Goal: Find specific page/section: Find specific page/section

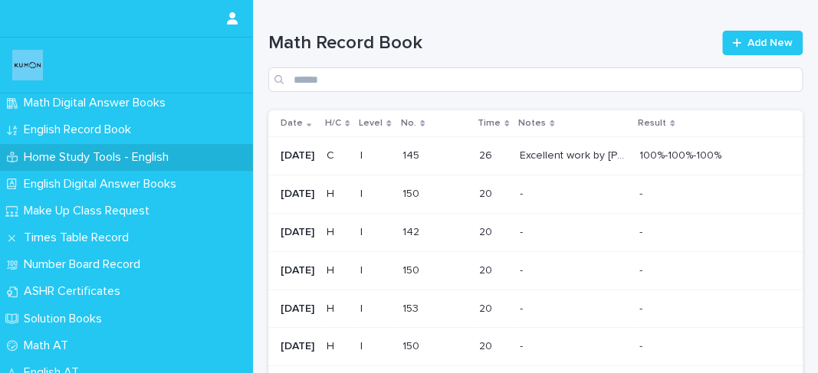
scroll to position [178, 0]
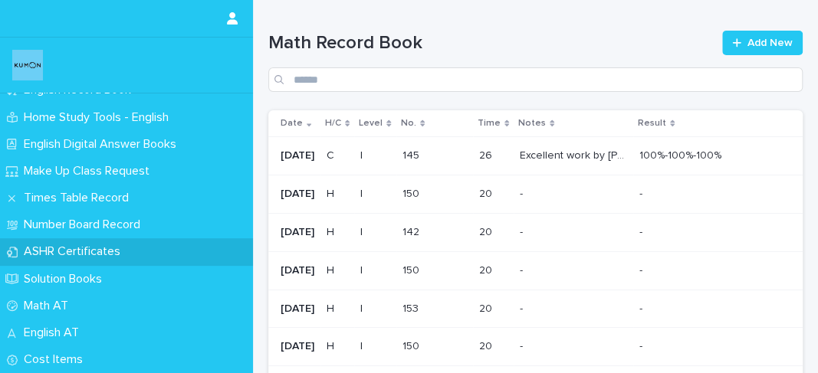
click at [112, 242] on div "ASHR Certificates" at bounding box center [126, 251] width 253 height 27
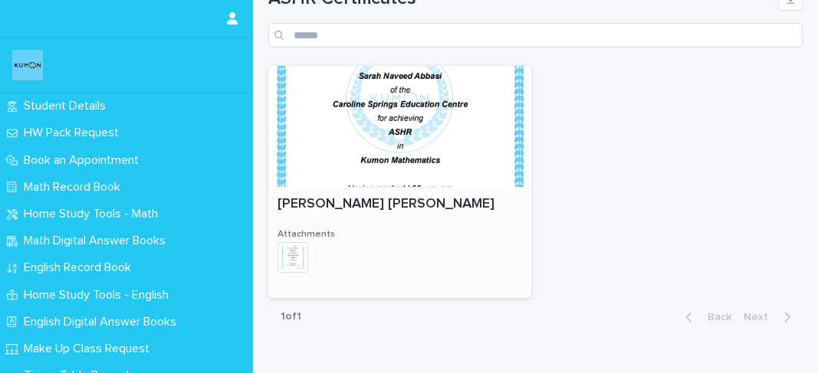
scroll to position [45, 0]
click at [315, 260] on div "+ 0" at bounding box center [301, 265] width 47 height 47
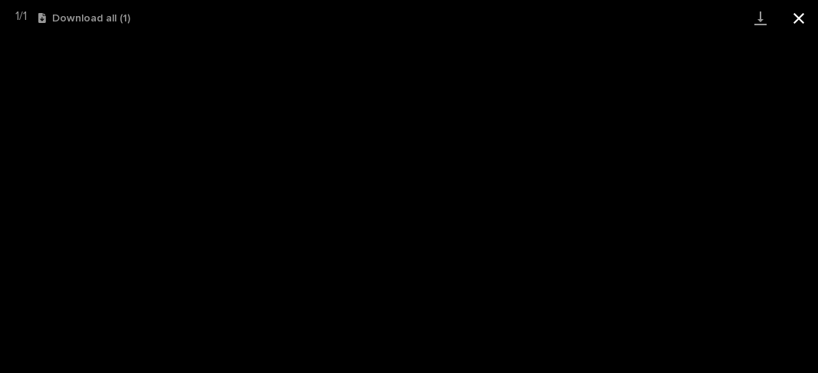
click at [793, 20] on button "Close gallery" at bounding box center [799, 18] width 38 height 36
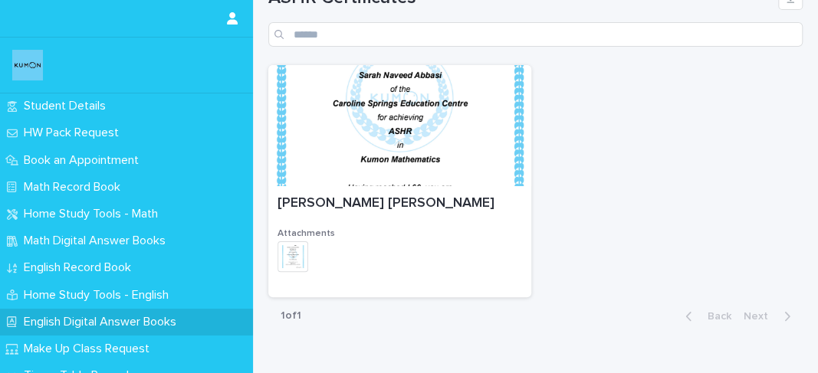
scroll to position [178, 0]
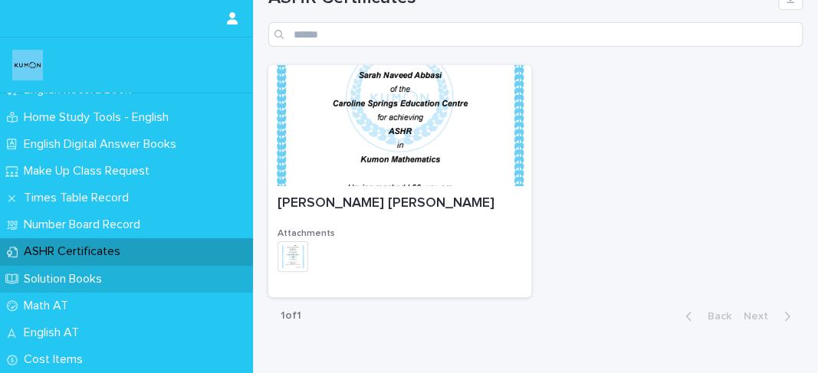
click at [108, 284] on p "Solution Books" at bounding box center [66, 279] width 97 height 15
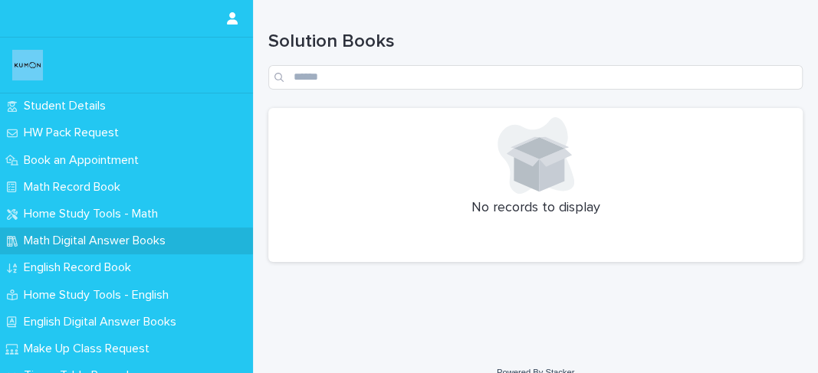
click at [87, 239] on p "Math Digital Answer Books" at bounding box center [98, 241] width 160 height 15
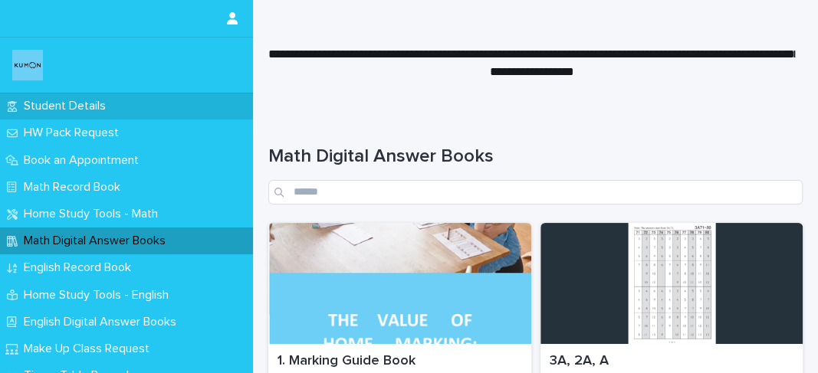
click at [84, 107] on p "Student Details" at bounding box center [68, 106] width 100 height 15
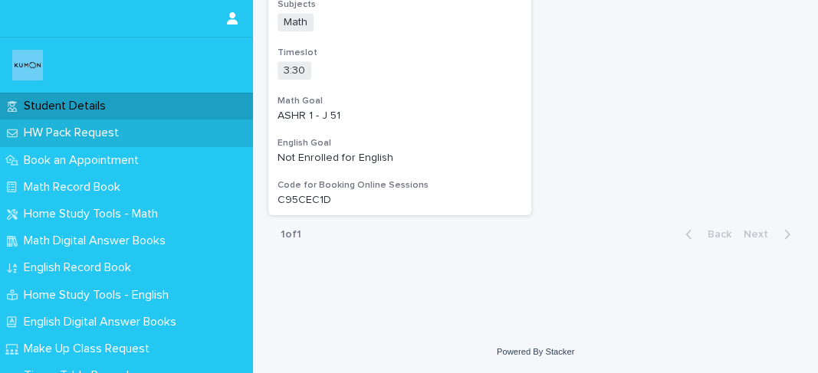
click at [135, 133] on div "HW Pack Request" at bounding box center [126, 133] width 253 height 27
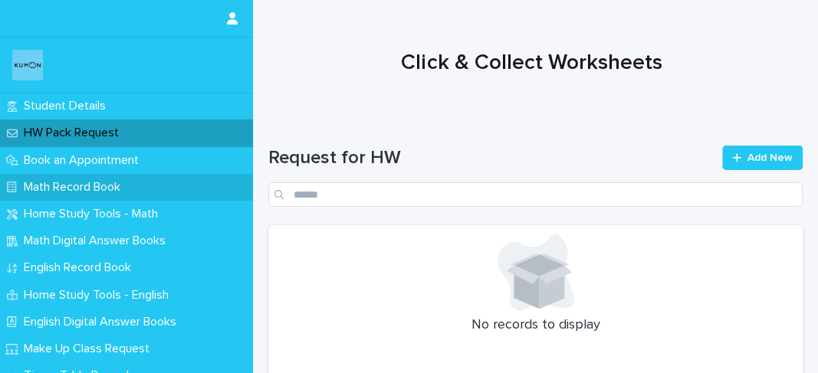
click at [133, 189] on p "Math Record Book" at bounding box center [75, 187] width 115 height 15
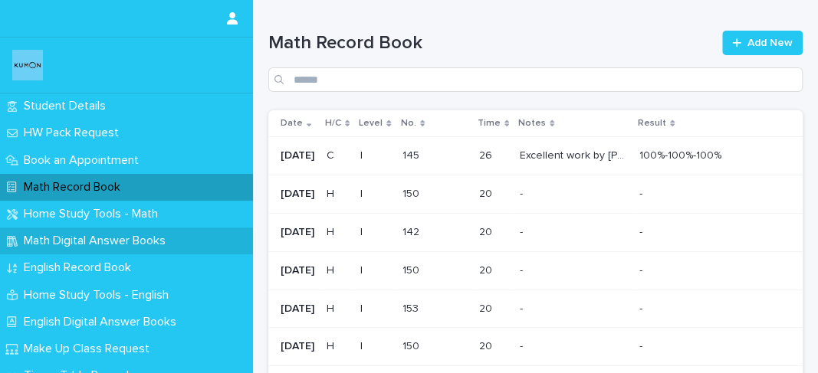
click at [184, 230] on div "Math Digital Answer Books" at bounding box center [126, 241] width 253 height 27
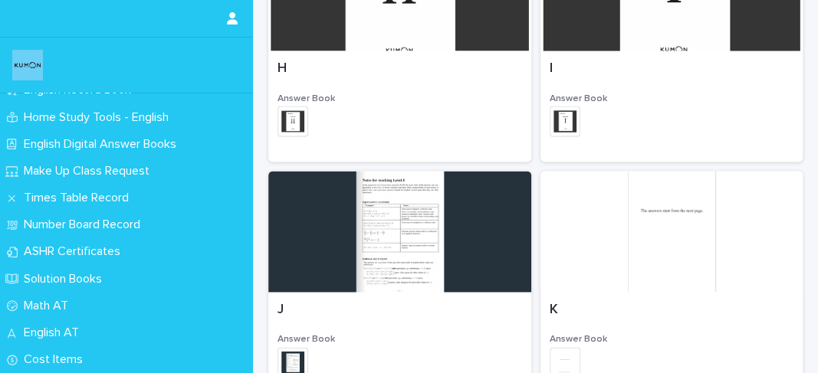
scroll to position [1163, 0]
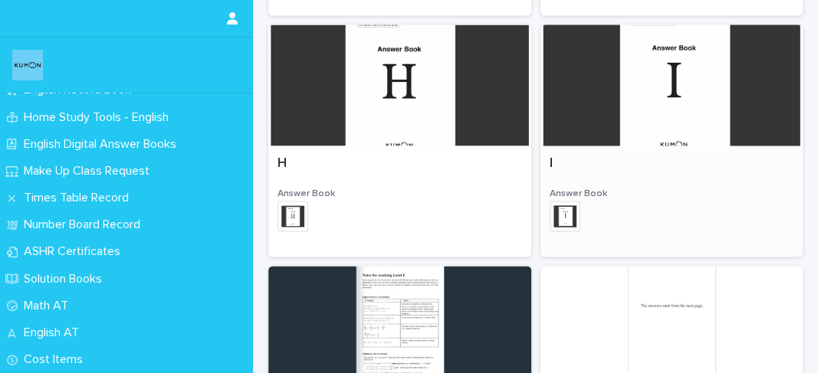
click at [575, 127] on div at bounding box center [672, 85] width 263 height 121
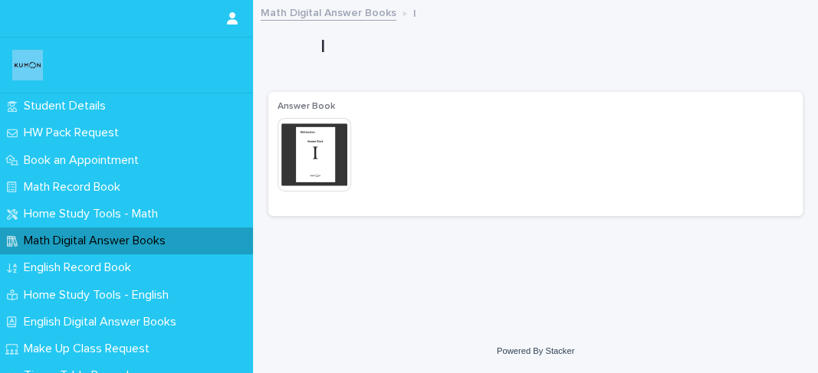
click at [304, 140] on img at bounding box center [315, 155] width 74 height 74
